Goal: Task Accomplishment & Management: Complete application form

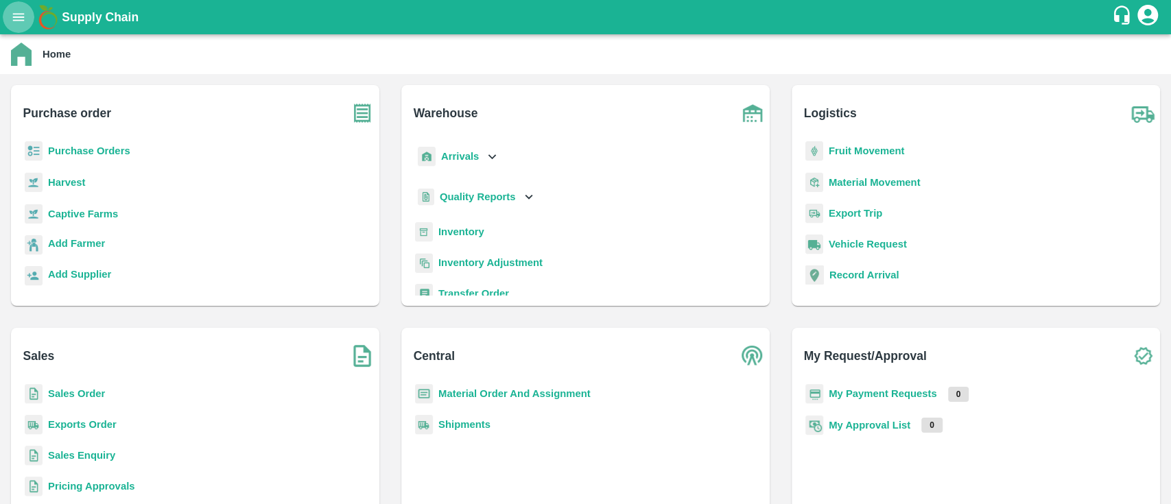
click at [27, 13] on button "open drawer" at bounding box center [19, 17] width 32 height 32
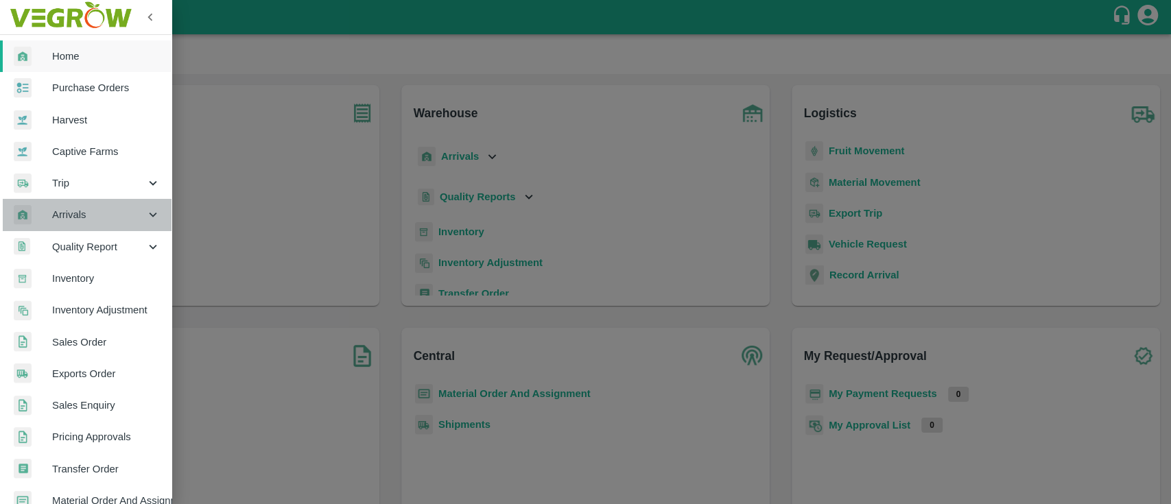
click at [138, 217] on span "Arrivals" at bounding box center [98, 214] width 93 height 15
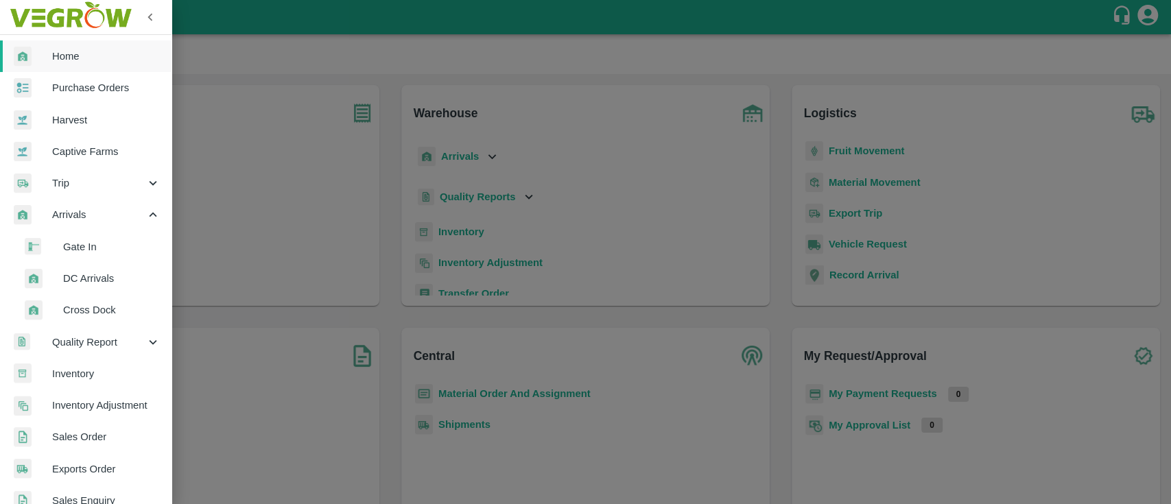
scroll to position [102, 0]
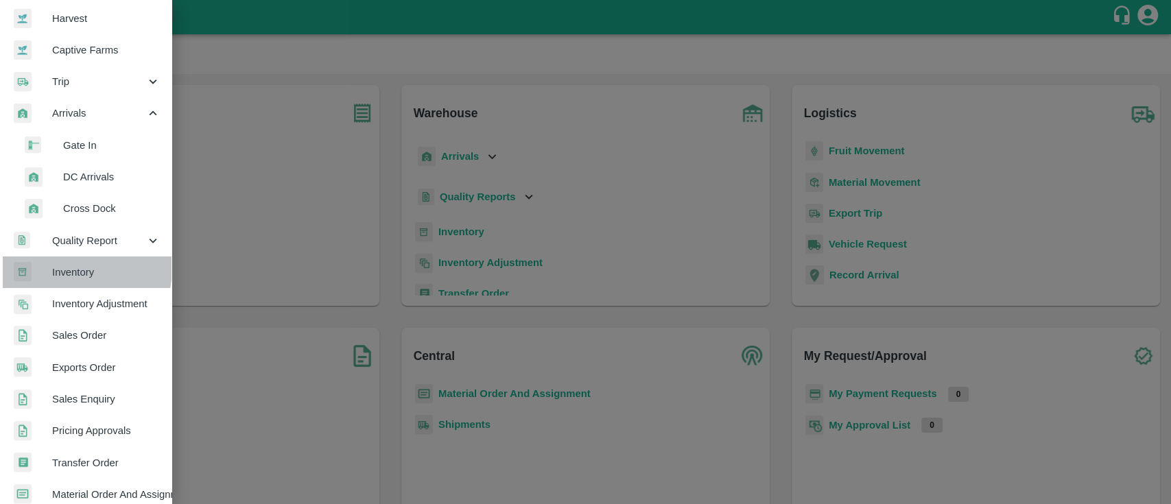
click at [63, 267] on span "Inventory" at bounding box center [106, 272] width 108 height 15
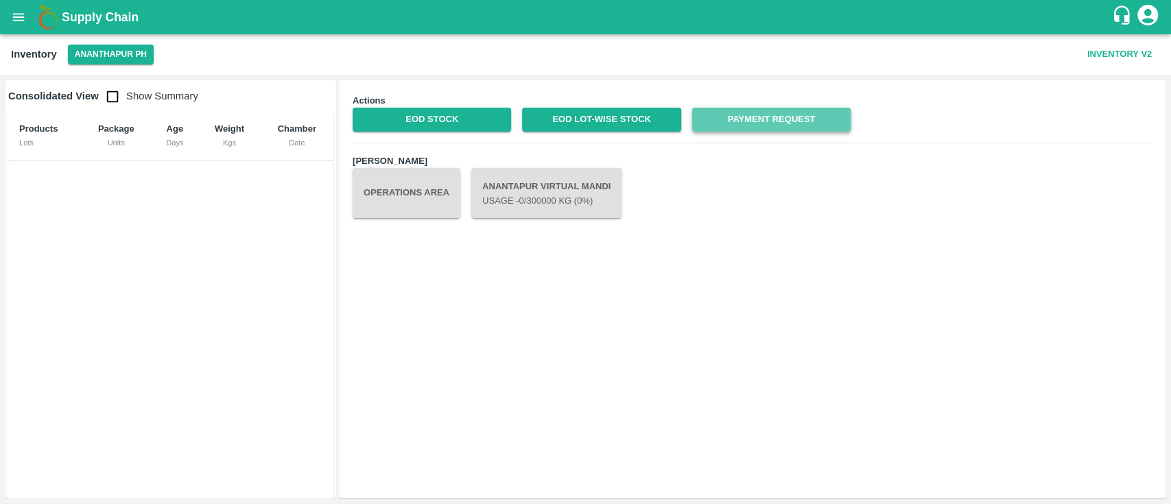
click at [733, 116] on link "Payment Request" at bounding box center [771, 120] width 159 height 24
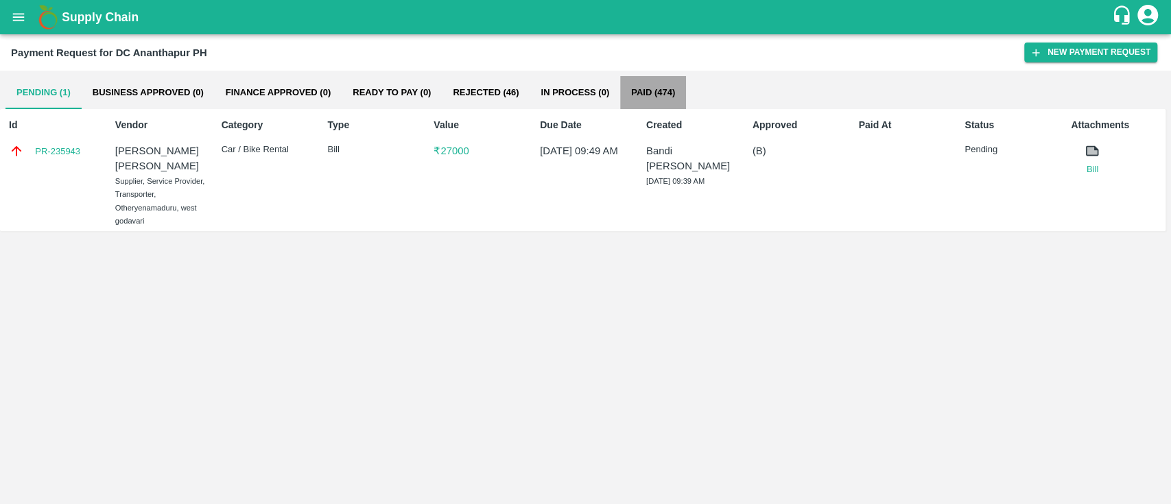
click at [642, 91] on button "Paid (474)" at bounding box center [653, 92] width 66 height 33
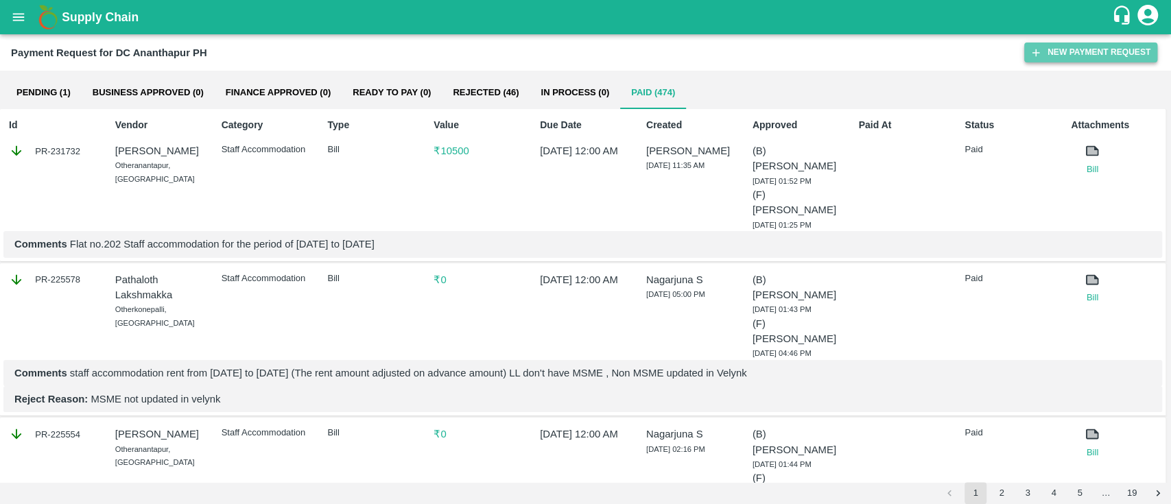
click at [1055, 52] on button "New Payment Request" at bounding box center [1090, 53] width 133 height 20
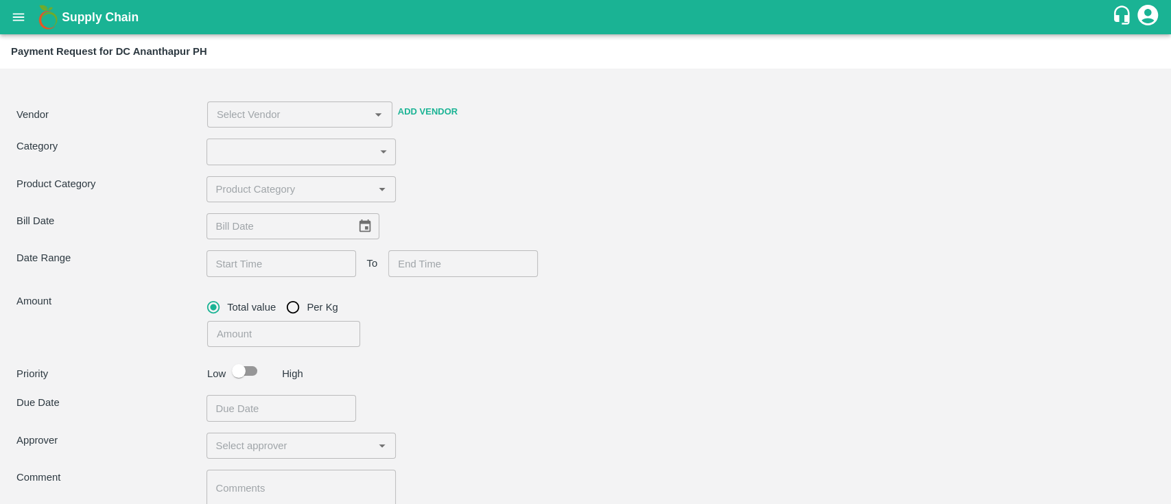
click at [434, 108] on button "Add Vendor" at bounding box center [427, 112] width 71 height 24
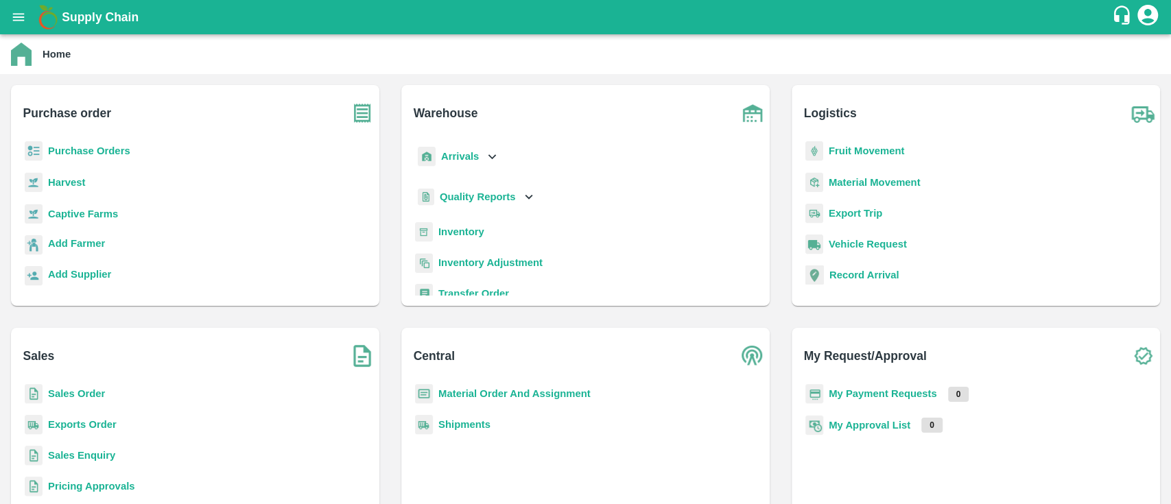
click at [463, 233] on b "Inventory" at bounding box center [461, 231] width 46 height 11
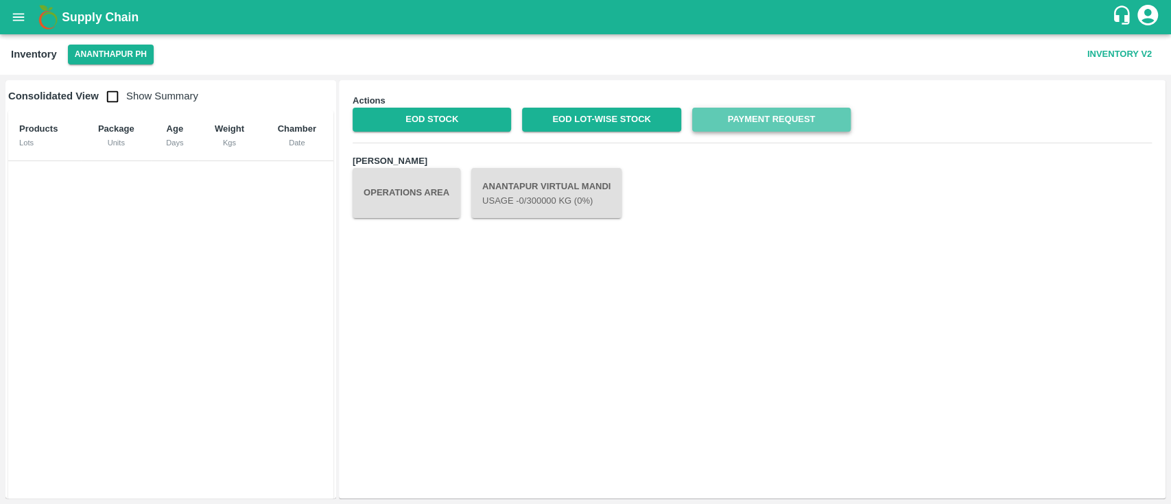
click at [755, 113] on link "Payment Request" at bounding box center [771, 120] width 159 height 24
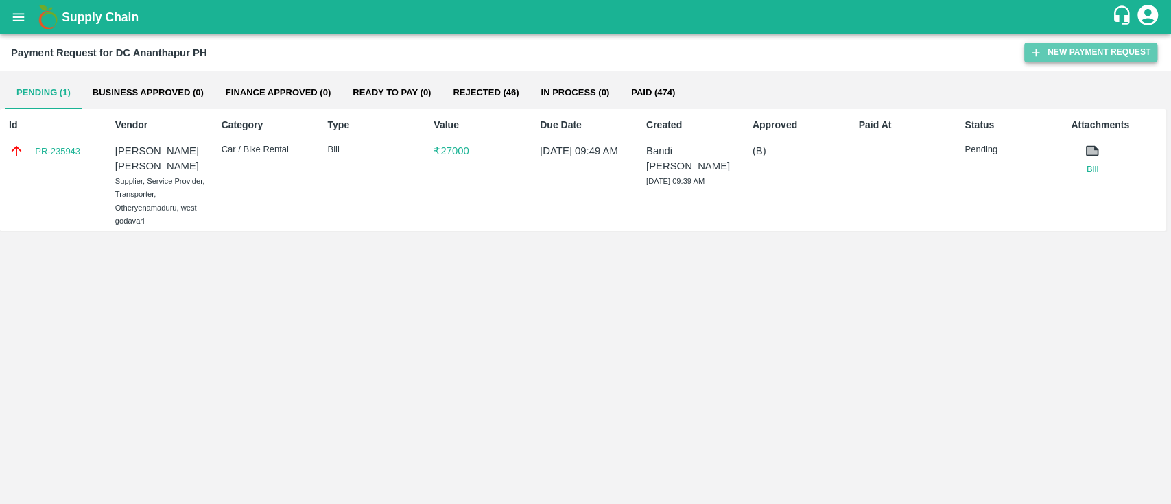
click at [1083, 43] on button "New Payment Request" at bounding box center [1090, 53] width 133 height 20
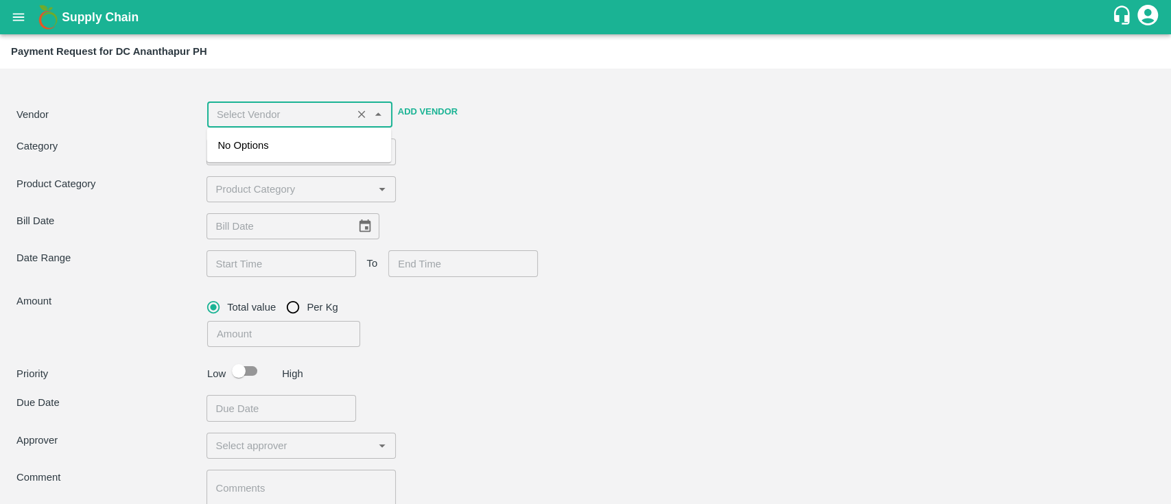
click at [329, 121] on input "input" at bounding box center [279, 115] width 137 height 18
click at [313, 152] on div "[PERSON_NAME] -6302251463(Service Provider, Transporter)" at bounding box center [299, 161] width 163 height 46
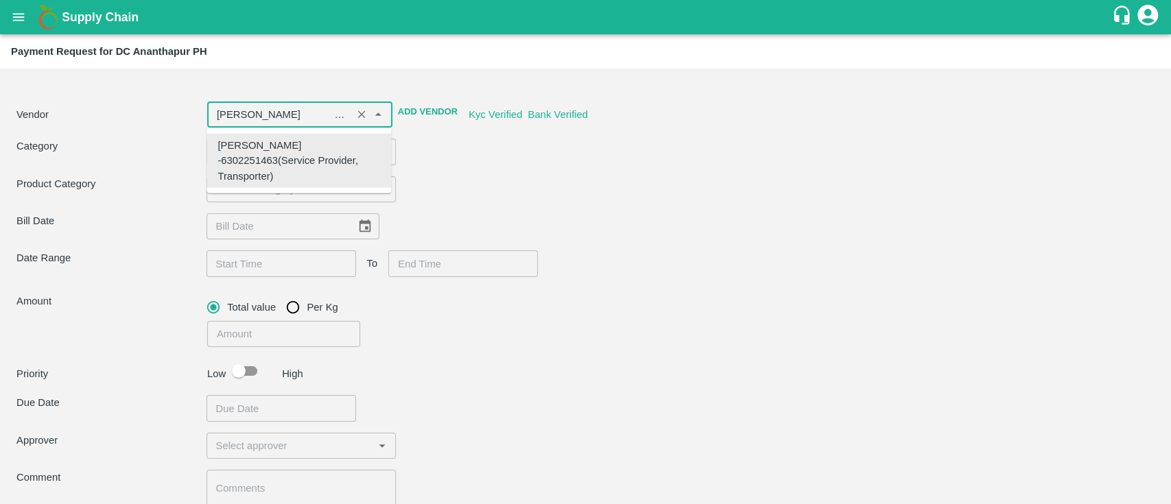
click at [253, 118] on input "input" at bounding box center [279, 115] width 137 height 18
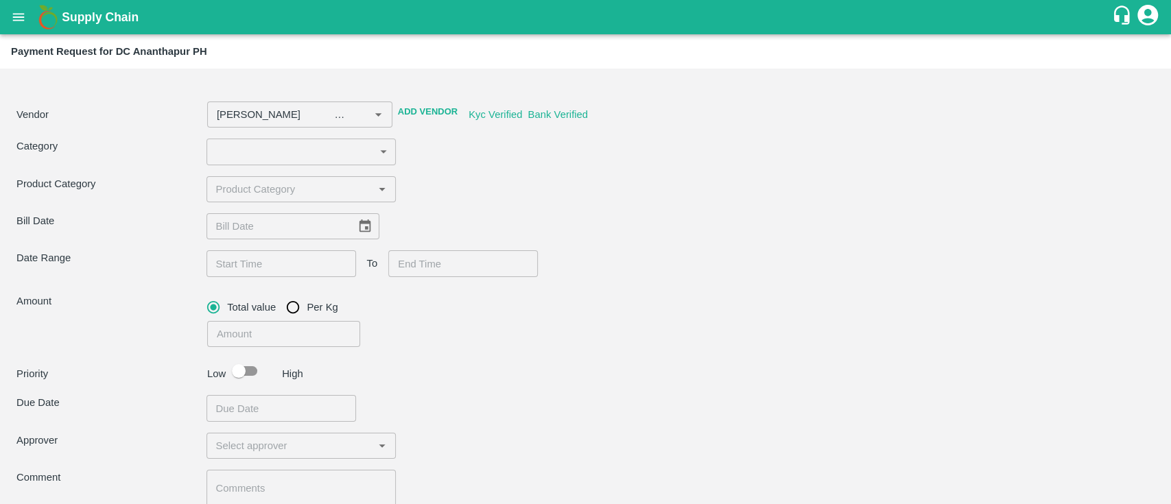
type input "[PERSON_NAME] -6302251463(Service Provider, Transporter)"
